Goal: Transaction & Acquisition: Purchase product/service

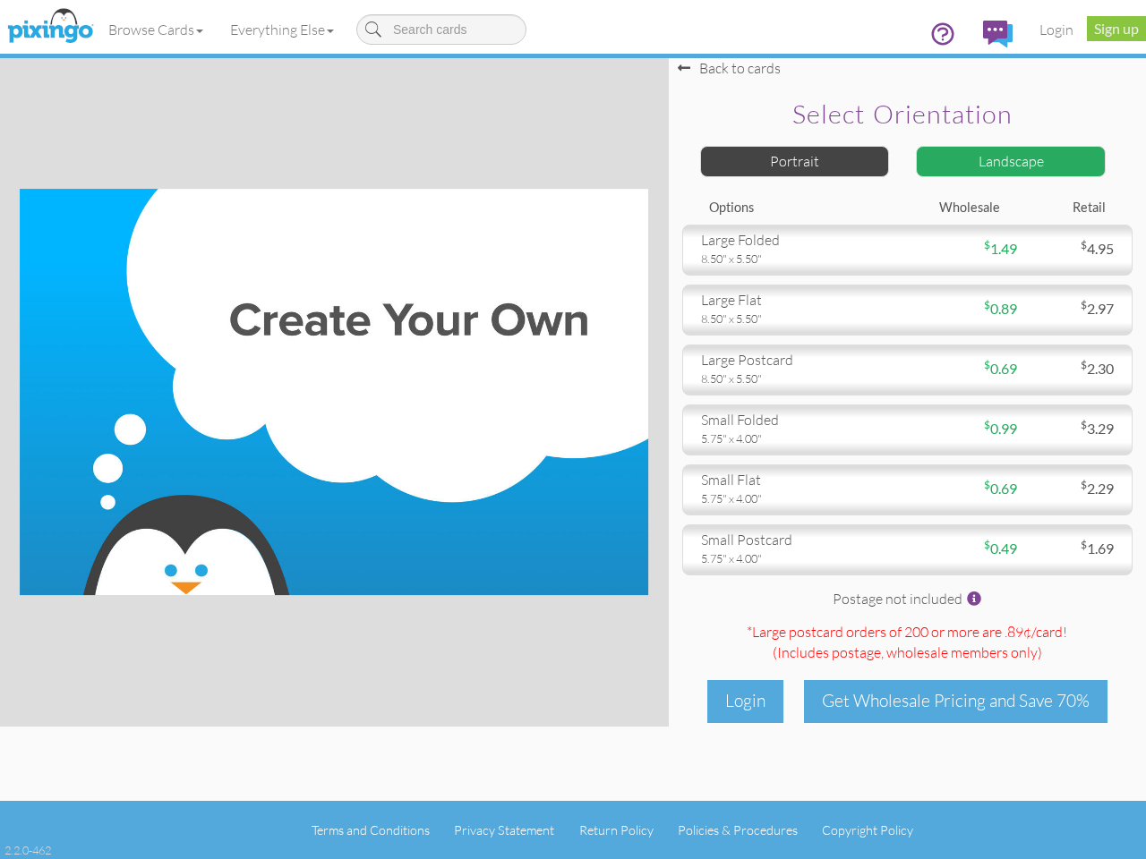
click at [573, 430] on img at bounding box center [334, 392] width 628 height 406
click at [157, 30] on link "Browse Cards" at bounding box center [156, 29] width 122 height 45
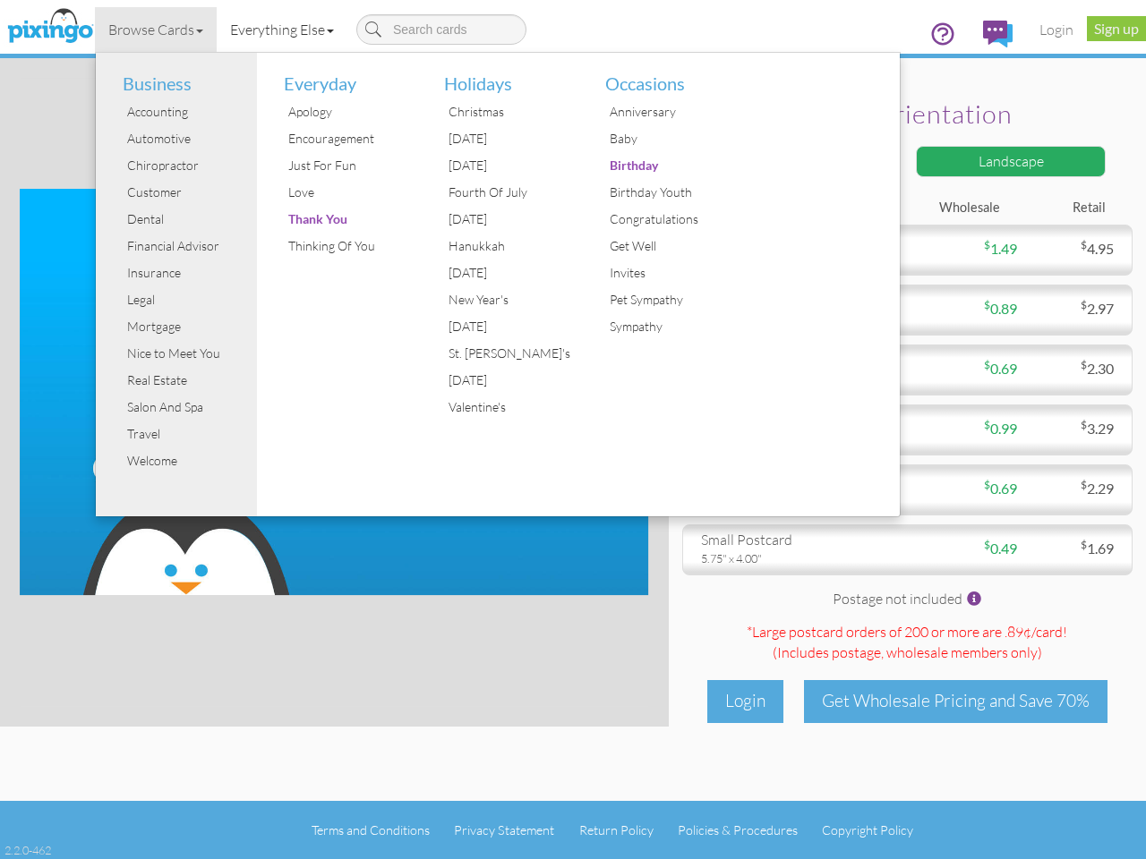
click at [286, 30] on link "Everything Else" at bounding box center [282, 29] width 131 height 45
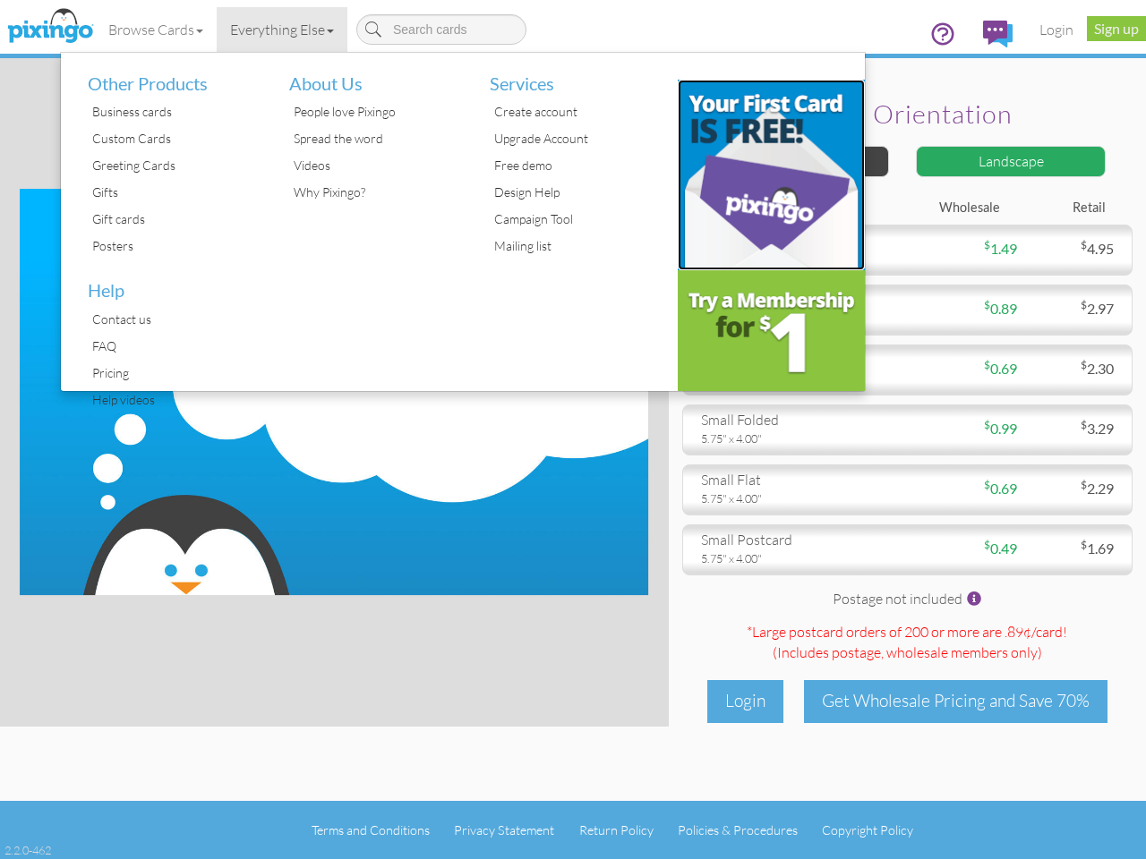
click at [795, 161] on img at bounding box center [772, 175] width 188 height 191
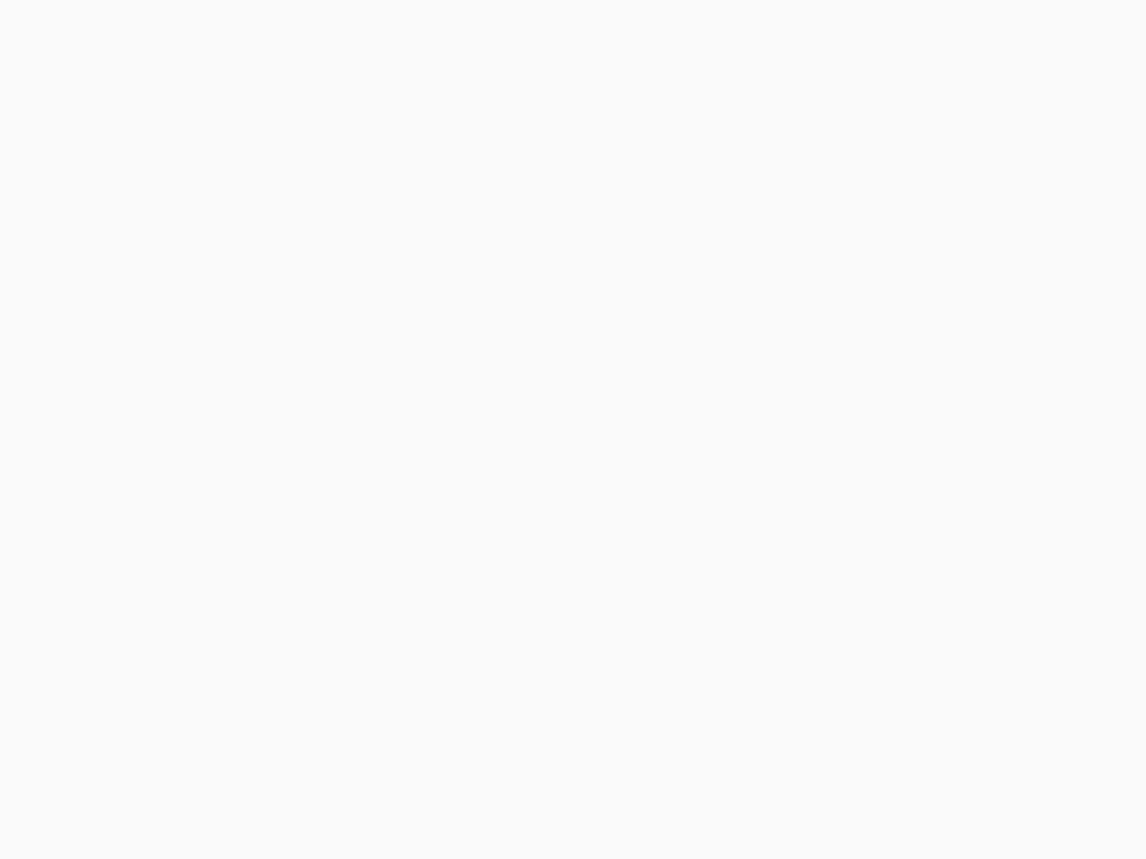
click at [1010, 161] on body at bounding box center [573, 429] width 1146 height 859
click at [907, 250] on body at bounding box center [573, 429] width 1146 height 859
click at [907, 310] on body at bounding box center [573, 429] width 1146 height 859
click at [907, 370] on body at bounding box center [573, 429] width 1146 height 859
click at [907, 430] on body at bounding box center [573, 429] width 1146 height 859
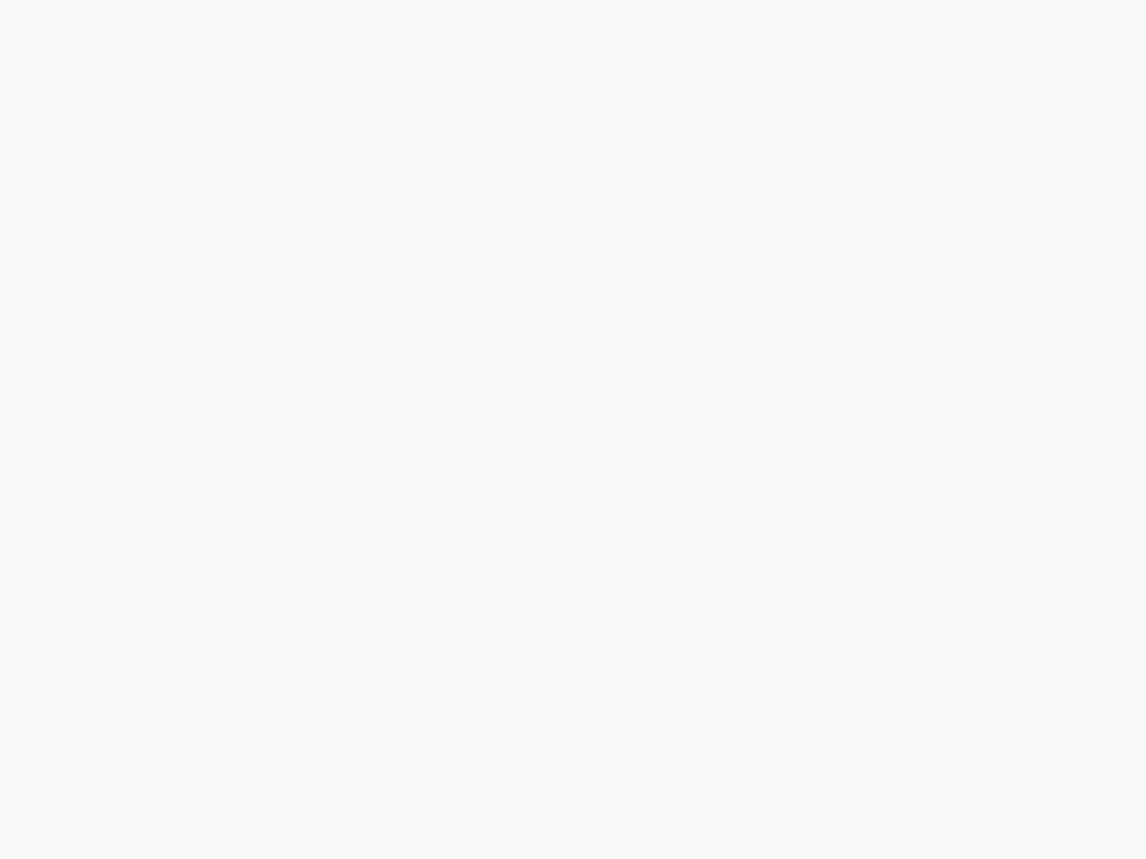
click at [907, 490] on body at bounding box center [573, 429] width 1146 height 859
